Goal: Information Seeking & Learning: Understand process/instructions

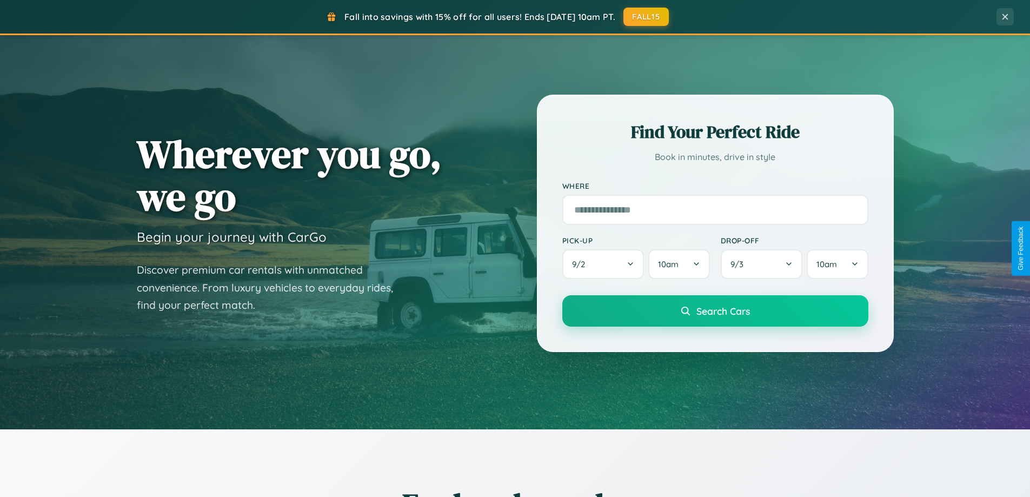
scroll to position [744, 0]
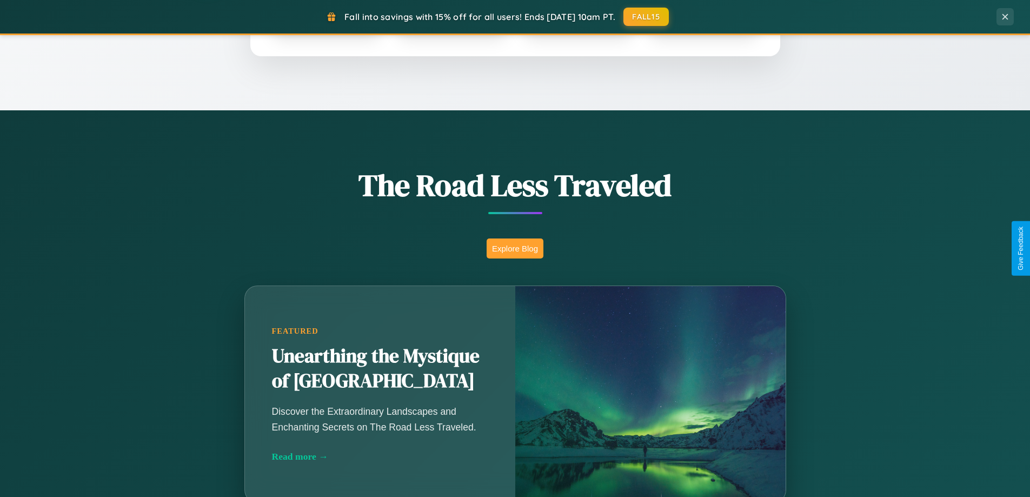
click at [515, 248] on button "Explore Blog" at bounding box center [515, 248] width 57 height 20
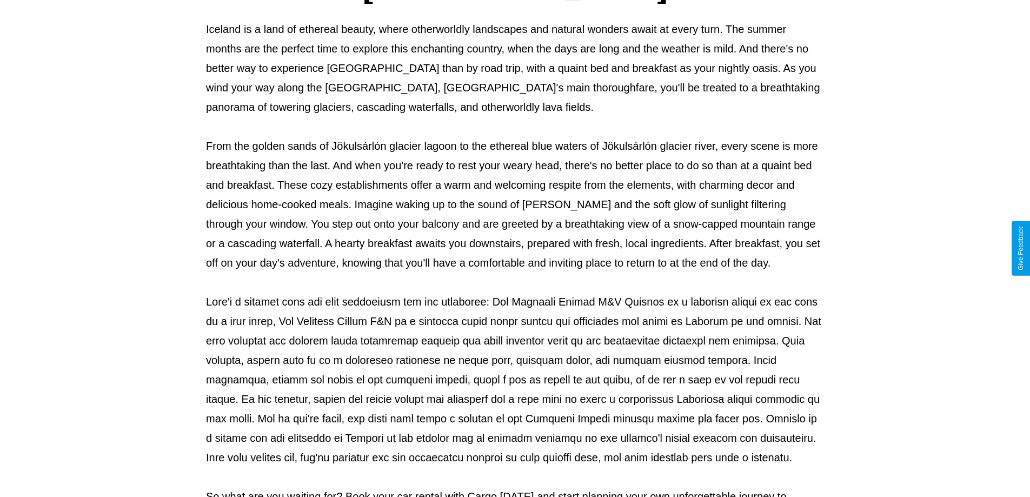
scroll to position [350, 0]
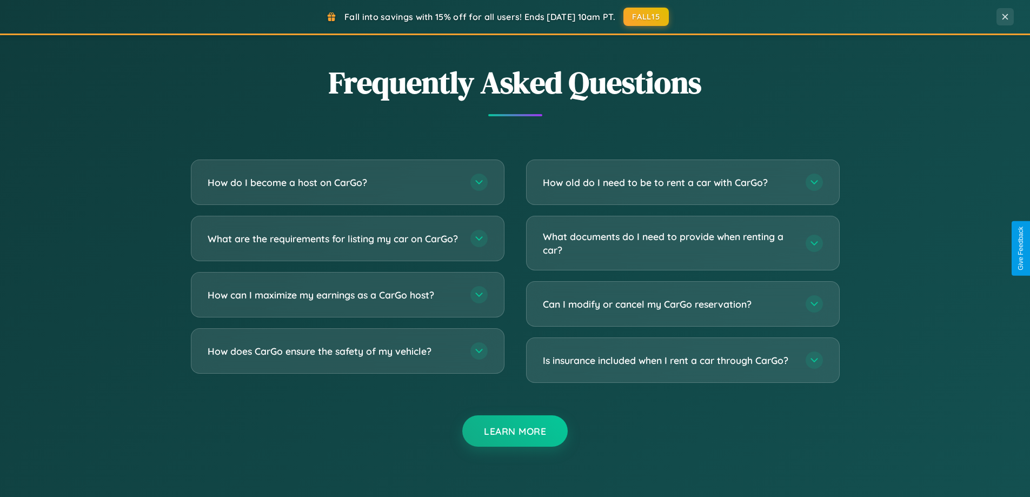
scroll to position [2081, 0]
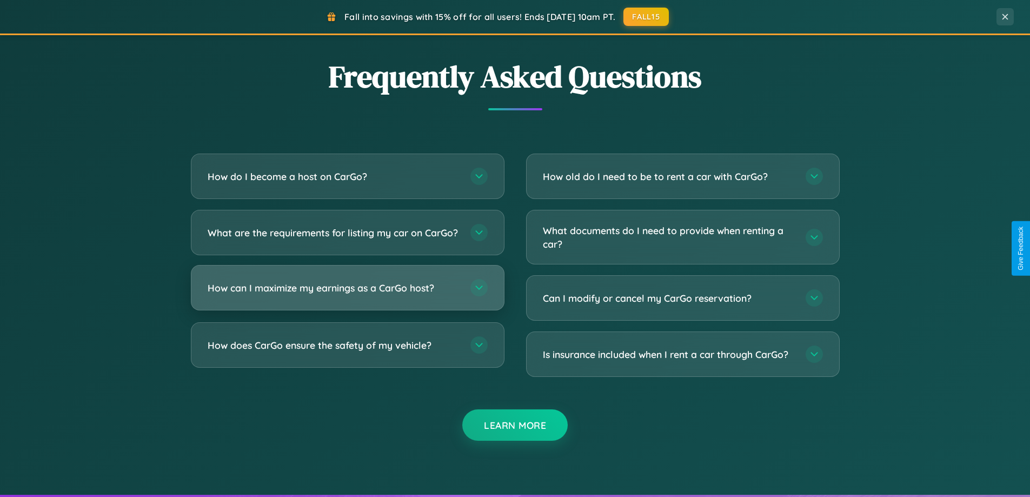
click at [347, 295] on h3 "How can I maximize my earnings as a CarGo host?" at bounding box center [334, 288] width 252 height 14
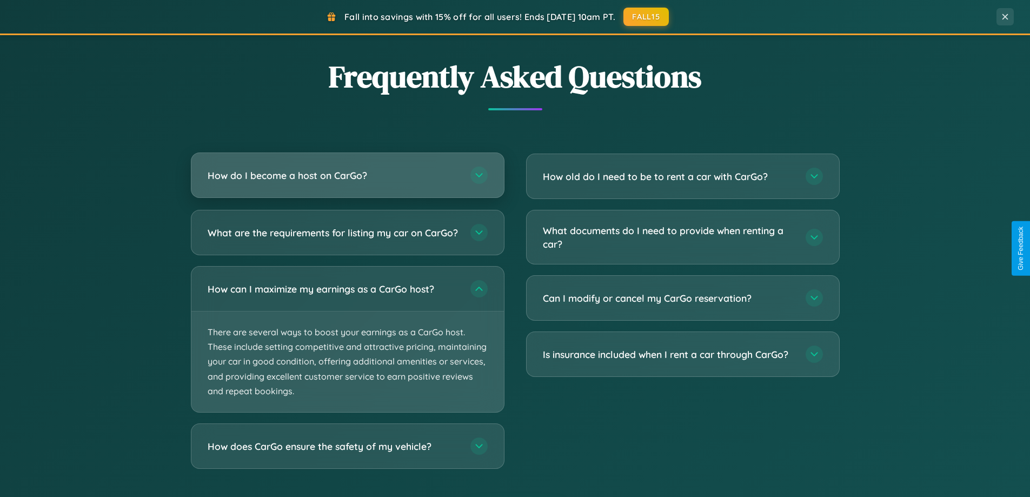
click at [347, 175] on h3 "How do I become a host on CarGo?" at bounding box center [334, 176] width 252 height 14
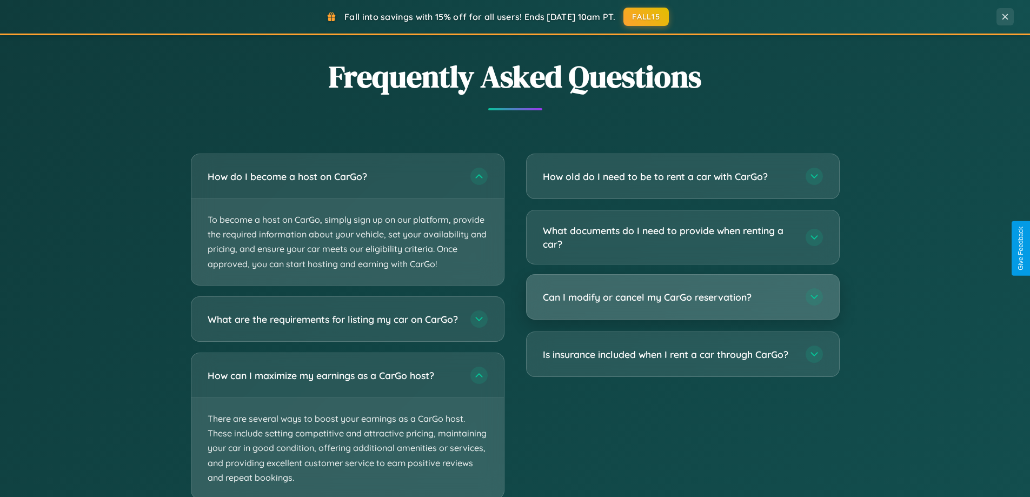
click at [682, 297] on h3 "Can I modify or cancel my CarGo reservation?" at bounding box center [669, 297] width 252 height 14
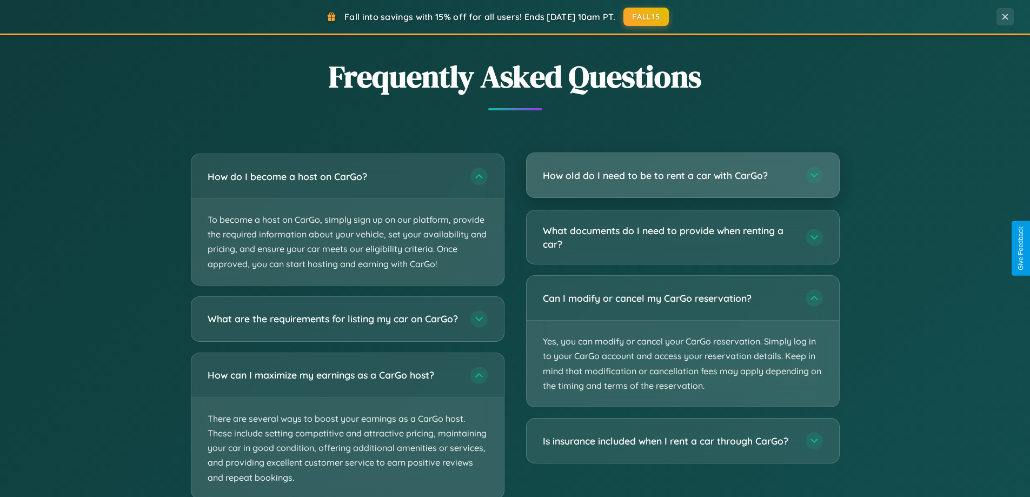
click at [682, 175] on h3 "How old do I need to be to rent a car with CarGo?" at bounding box center [669, 176] width 252 height 14
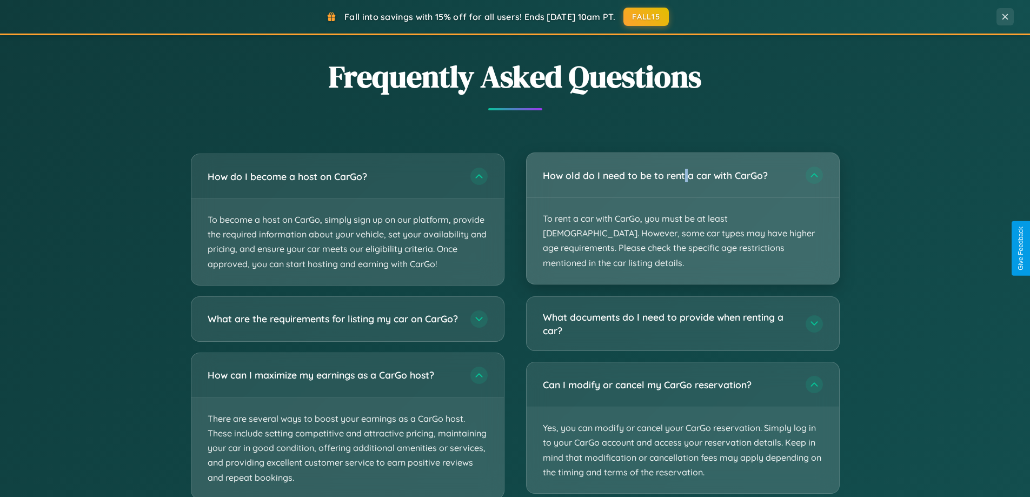
scroll to position [0, 0]
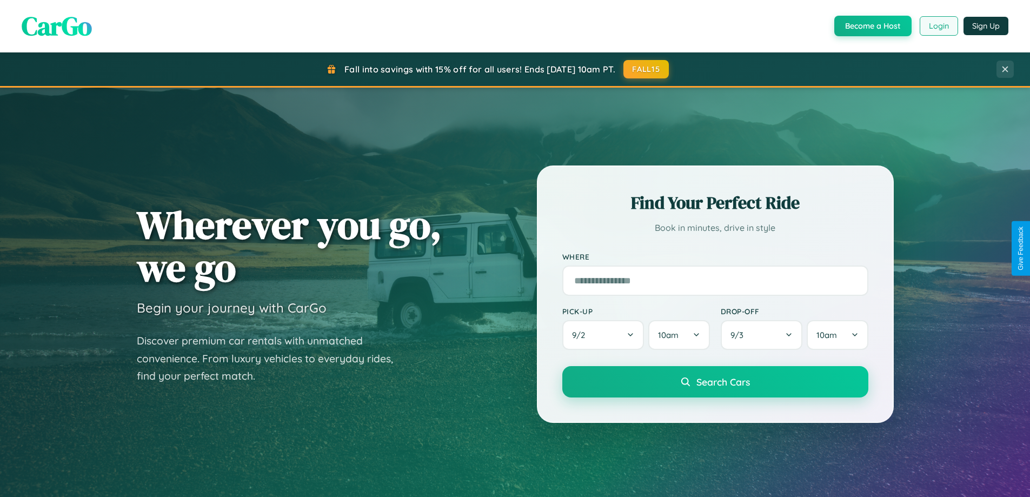
click at [938, 26] on button "Login" at bounding box center [939, 25] width 38 height 19
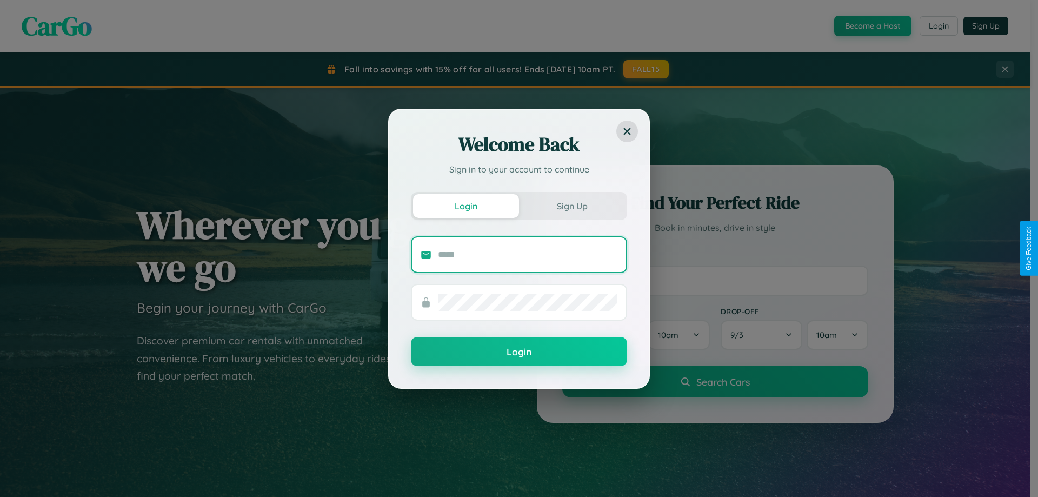
click at [528, 254] on input "text" at bounding box center [528, 254] width 180 height 17
type input "**********"
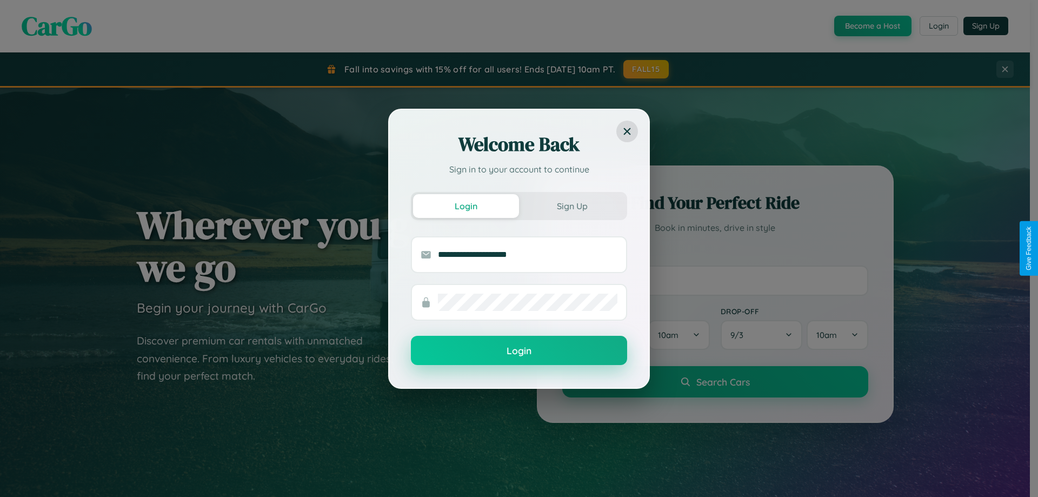
click at [519, 351] on button "Login" at bounding box center [519, 350] width 216 height 29
